Goal: Information Seeking & Learning: Learn about a topic

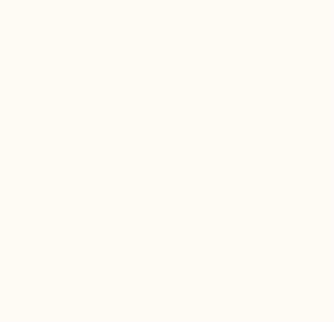
click at [228, 0] on html at bounding box center [167, 0] width 334 height 0
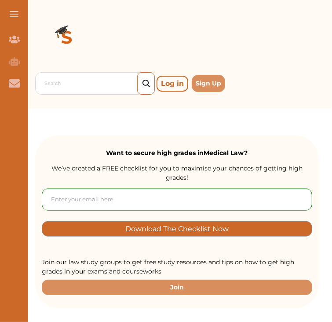
drag, startPoint x: 299, startPoint y: 91, endPoint x: 267, endPoint y: 75, distance: 35.8
click at [267, 75] on div "Search Log in Sign Up" at bounding box center [177, 83] width 284 height 26
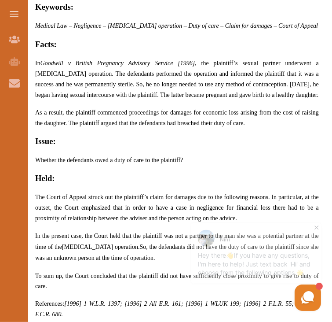
scroll to position [563, 0]
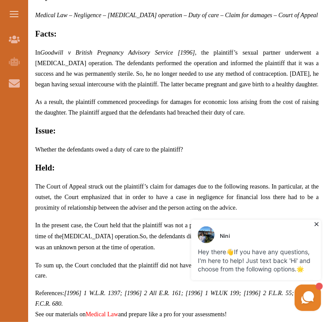
click at [308, 127] on h2 "Issue:" at bounding box center [177, 131] width 284 height 12
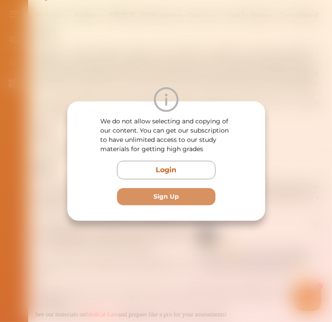
click at [208, 48] on div "We do not allow selecting and copying of our content. You can get our subscript…" at bounding box center [166, 161] width 332 height 322
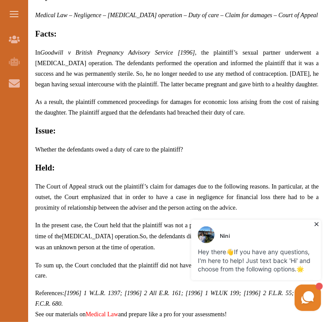
click at [208, 48] on div "We do not allow selecting and copying of our content. You can get our subscript…" at bounding box center [166, 161] width 332 height 322
drag, startPoint x: 208, startPoint y: 48, endPoint x: 178, endPoint y: 108, distance: 67.7
click at [178, 108] on p "As a result, the plaintiff commenced proceedings for damages for economic loss …" at bounding box center [177, 106] width 284 height 21
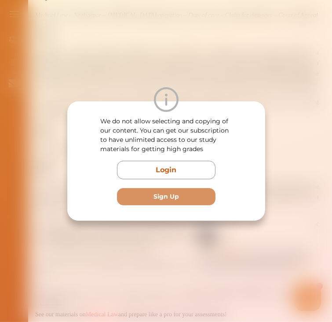
click at [275, 54] on div "We do not allow selecting and copying of our content. You can get our subscript…" at bounding box center [166, 161] width 332 height 322
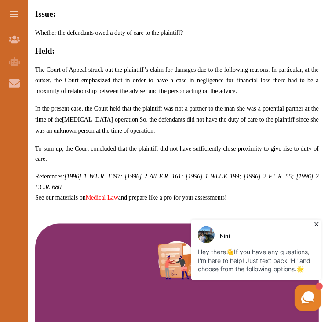
scroll to position [687, 0]
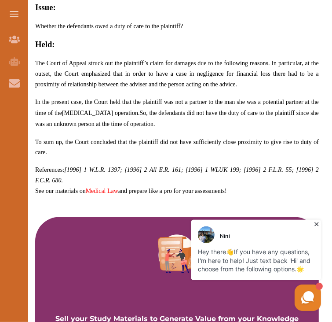
click at [294, 8] on h2 "Issue:" at bounding box center [177, 7] width 284 height 12
